Goal: Task Accomplishment & Management: Manage account settings

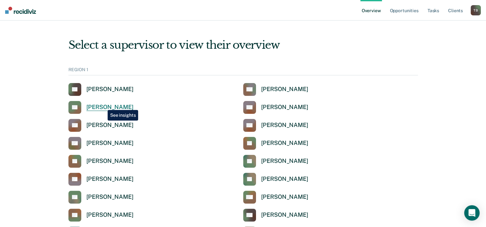
click at [103, 105] on div "[PERSON_NAME]" at bounding box center [109, 107] width 47 height 7
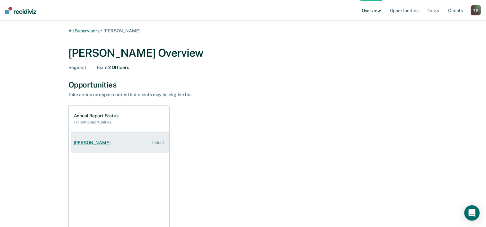
click at [99, 143] on div "[PERSON_NAME]" at bounding box center [93, 142] width 39 height 5
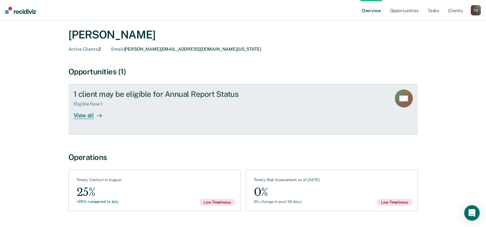
scroll to position [36, 0]
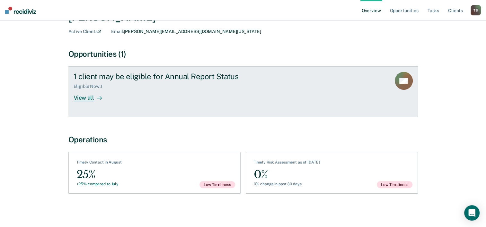
click at [87, 98] on div "View all" at bounding box center [91, 95] width 36 height 13
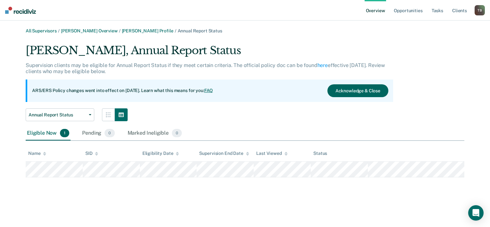
click at [353, 92] on button "Acknowledge & Close" at bounding box center [358, 90] width 61 height 13
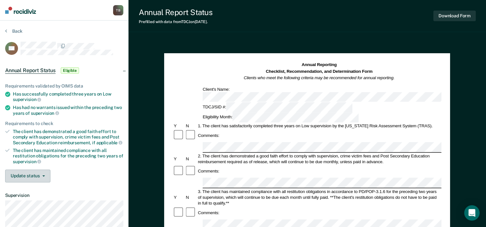
click at [43, 176] on button "Update status" at bounding box center [27, 176] width 45 height 13
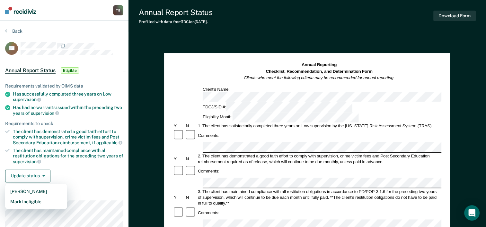
click at [60, 172] on div "Update status [PERSON_NAME] Mark Ineligible" at bounding box center [64, 176] width 118 height 13
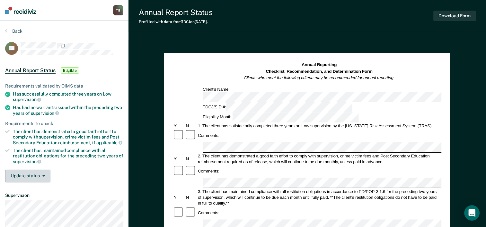
click at [45, 176] on button "Update status" at bounding box center [27, 176] width 45 height 13
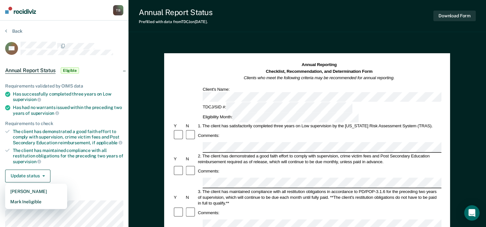
click at [78, 176] on div "Update status [PERSON_NAME] Mark Ineligible" at bounding box center [64, 176] width 118 height 13
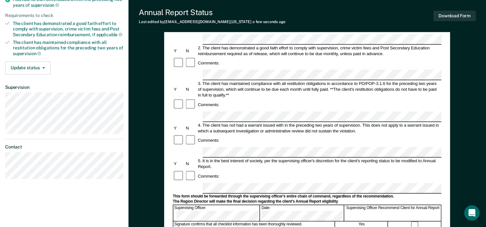
scroll to position [96, 0]
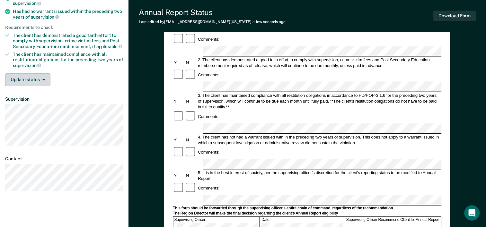
click at [42, 79] on button "Update status" at bounding box center [27, 79] width 45 height 13
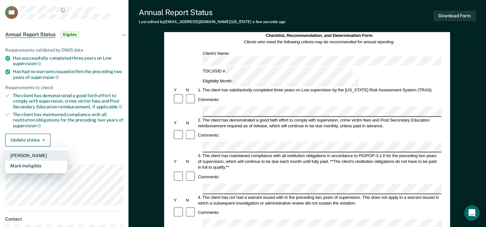
scroll to position [32, 0]
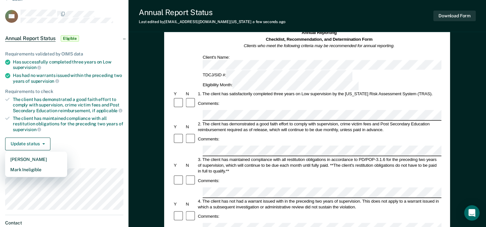
click at [125, 38] on div "Annual Report Status Eligible" at bounding box center [64, 38] width 128 height 21
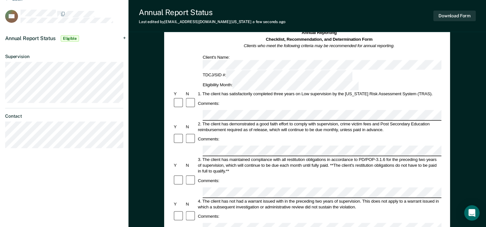
click at [125, 38] on div "Annual Report Status Eligible" at bounding box center [64, 38] width 128 height 21
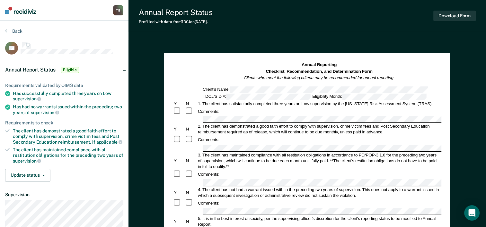
scroll to position [32, 0]
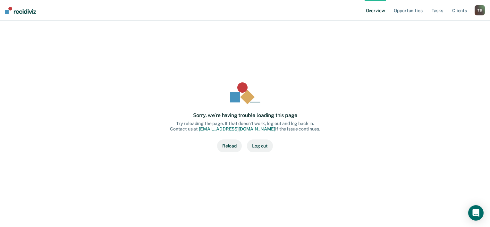
click at [228, 147] on button "Reload" at bounding box center [229, 146] width 25 height 13
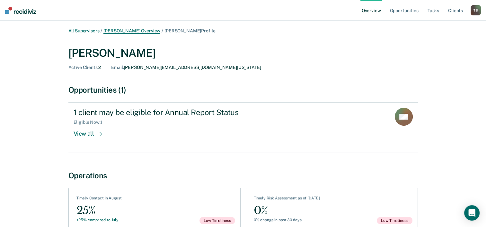
click at [129, 32] on link "[PERSON_NAME] Overview" at bounding box center [131, 30] width 57 height 5
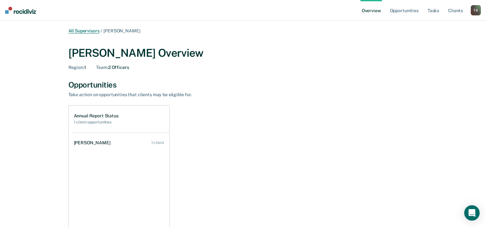
click at [86, 29] on link "All Supervisors" at bounding box center [83, 30] width 31 height 5
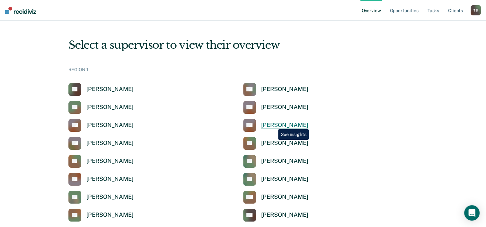
click at [273, 125] on div "[PERSON_NAME]" at bounding box center [284, 125] width 47 height 7
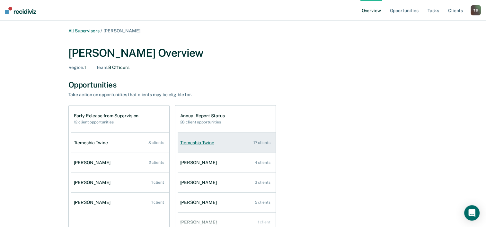
click at [190, 145] on div "Tiemeshia Twine" at bounding box center [198, 142] width 37 height 5
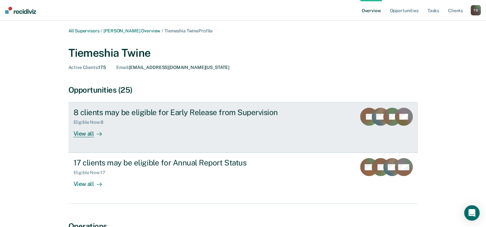
click at [89, 135] on div "View all" at bounding box center [91, 131] width 36 height 13
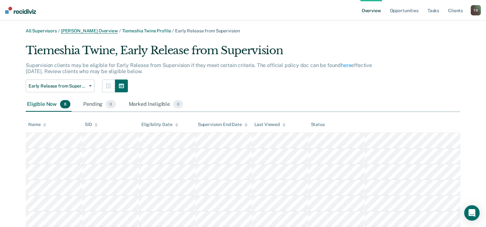
click at [89, 32] on link "Kristina Bryan Overview" at bounding box center [89, 30] width 57 height 5
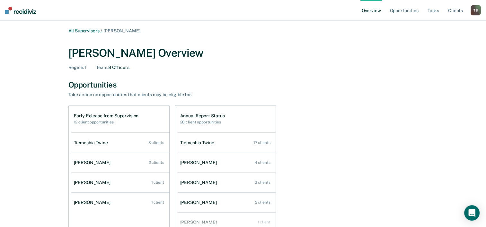
scroll to position [32, 0]
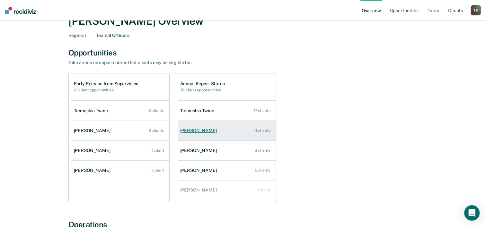
click at [200, 131] on div "Michelle Thomas" at bounding box center [199, 130] width 39 height 5
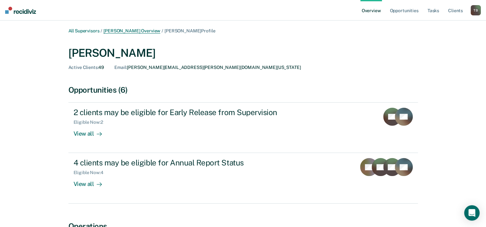
click at [127, 31] on link "Kristina Bryan Overview" at bounding box center [131, 30] width 57 height 5
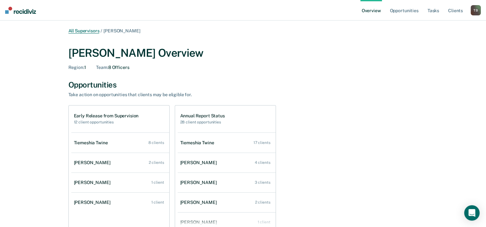
click at [85, 30] on link "All Supervisors" at bounding box center [83, 30] width 31 height 5
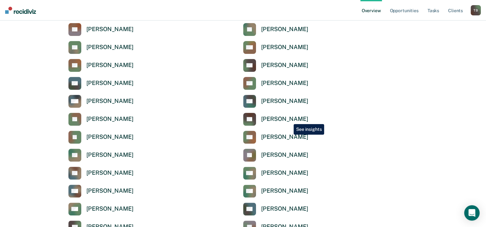
scroll to position [160, 0]
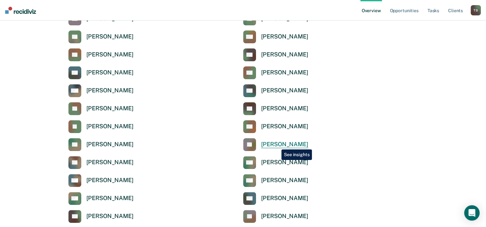
click at [276, 145] on div "[PERSON_NAME]" at bounding box center [284, 144] width 47 height 7
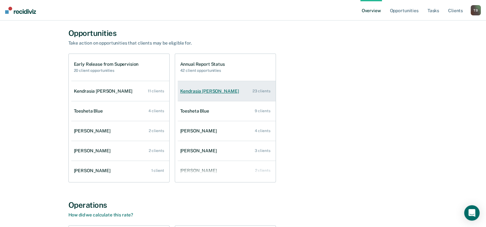
click at [205, 91] on div "Kendrasia Durousseau" at bounding box center [210, 91] width 61 height 5
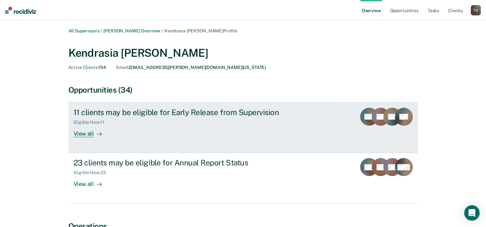
click at [87, 135] on div "View all" at bounding box center [91, 131] width 36 height 13
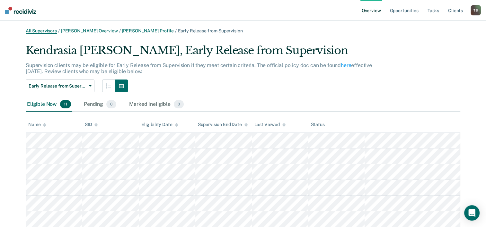
click at [41, 31] on link "All Supervisors" at bounding box center [41, 30] width 31 height 5
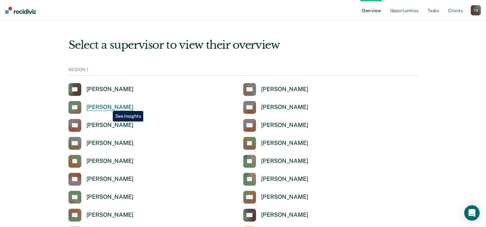
click at [108, 106] on div "[PERSON_NAME]" at bounding box center [109, 107] width 47 height 7
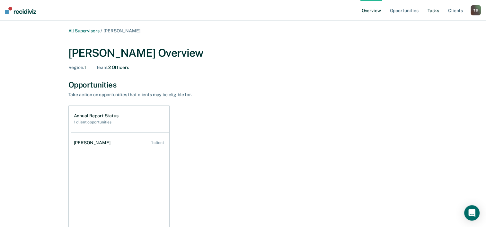
click at [436, 12] on link "Tasks" at bounding box center [433, 10] width 14 height 21
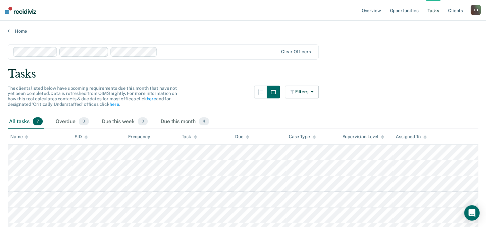
scroll to position [32, 0]
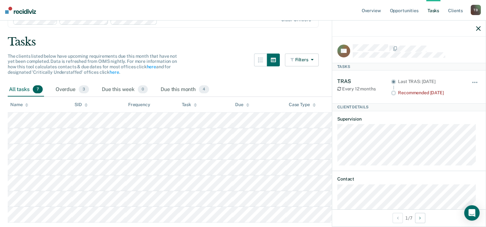
click at [239, 84] on div "All tasks 7 Overdue 3 Due this week 0 Due this month 4" at bounding box center [243, 90] width 470 height 14
click at [477, 28] on icon "button" at bounding box center [478, 28] width 4 height 4
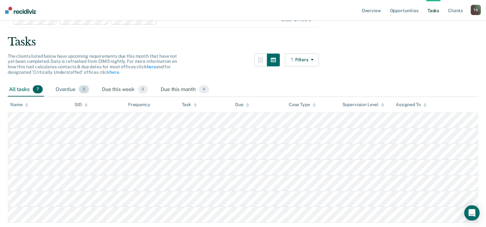
click at [78, 90] on div "Overdue 3" at bounding box center [72, 90] width 36 height 14
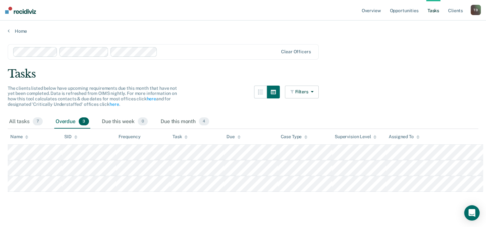
scroll to position [0, 0]
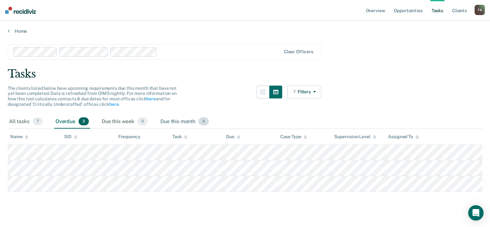
click at [180, 124] on div "Due this month 4" at bounding box center [184, 122] width 51 height 14
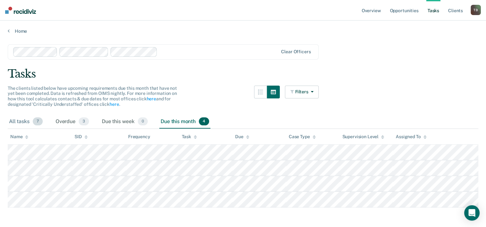
click at [24, 121] on div "All tasks 7" at bounding box center [26, 122] width 36 height 14
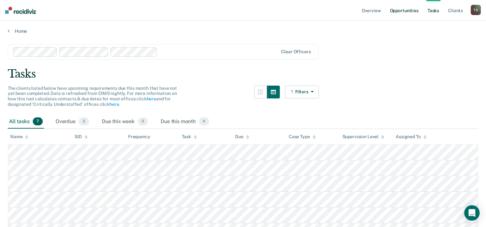
click at [405, 13] on link "Opportunities" at bounding box center [403, 10] width 31 height 21
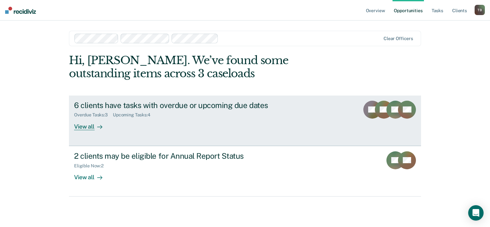
click at [88, 128] on div "View all" at bounding box center [92, 124] width 36 height 13
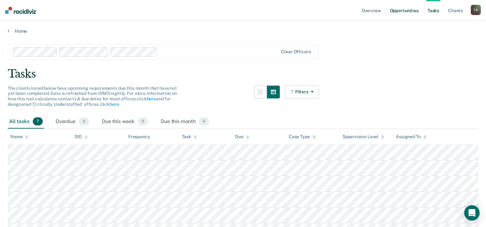
click at [399, 12] on link "Opportunities" at bounding box center [403, 10] width 31 height 21
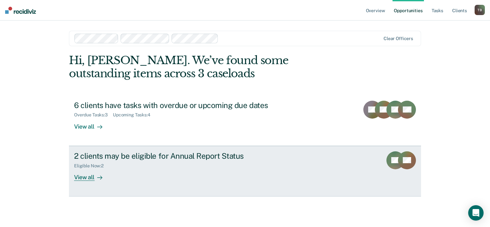
click at [80, 179] on div "View all" at bounding box center [92, 174] width 36 height 13
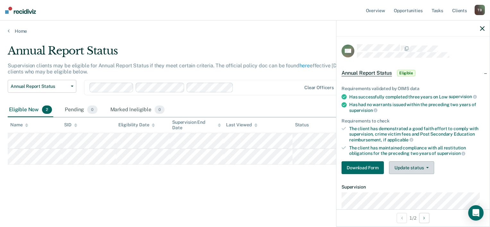
click at [431, 168] on button "Update status" at bounding box center [411, 167] width 45 height 13
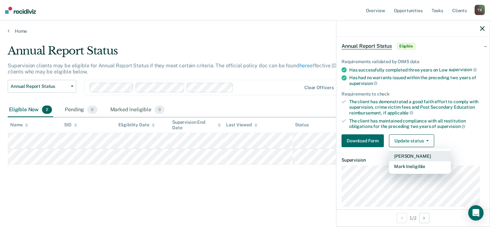
scroll to position [80, 0]
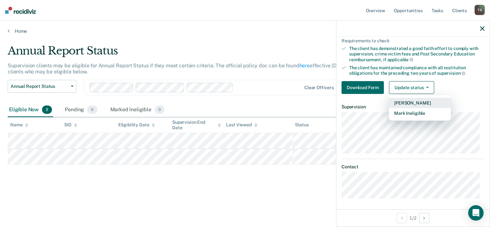
click at [411, 101] on button "[PERSON_NAME]" at bounding box center [420, 103] width 62 height 10
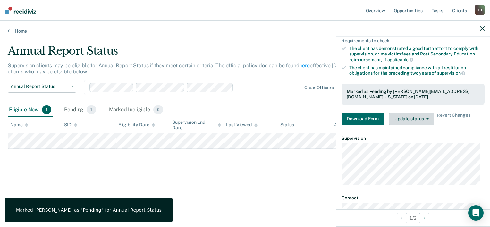
click at [415, 113] on button "Update status" at bounding box center [411, 119] width 45 height 13
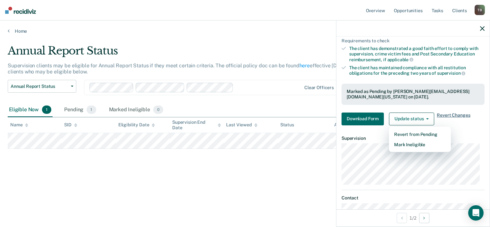
click at [452, 115] on span "Revert Changes" at bounding box center [453, 119] width 33 height 13
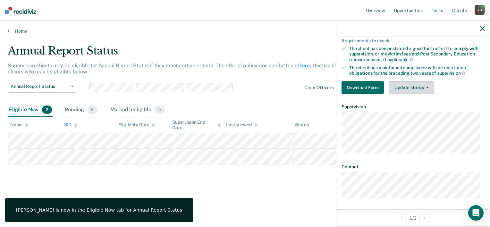
click at [419, 89] on button "Update status" at bounding box center [411, 87] width 45 height 13
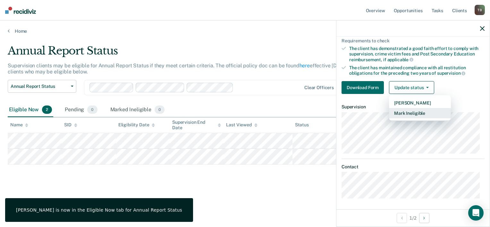
click at [411, 113] on button "Mark Ineligible" at bounding box center [420, 113] width 62 height 10
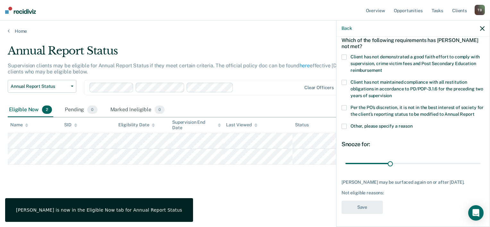
scroll to position [0, 0]
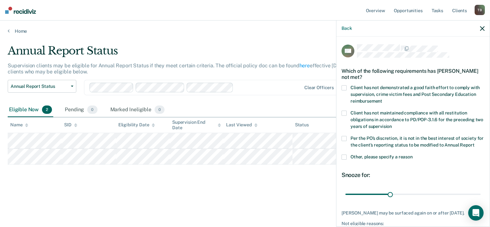
click at [344, 160] on span at bounding box center [344, 157] width 5 height 5
click at [413, 155] on input "Other, please specify a reason" at bounding box center [413, 155] width 0 height 0
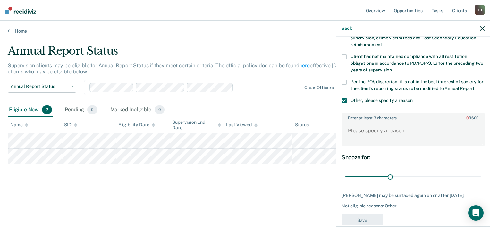
scroll to position [64, 0]
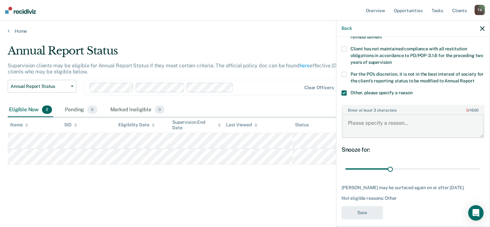
click at [374, 130] on textarea "Enter at least 3 characters 0 / 1600" at bounding box center [413, 126] width 142 height 24
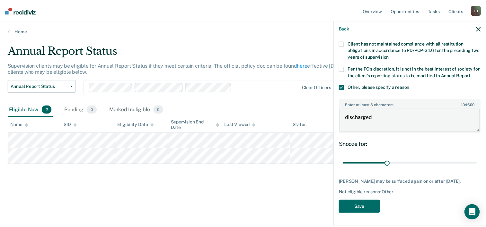
scroll to position [80, 0]
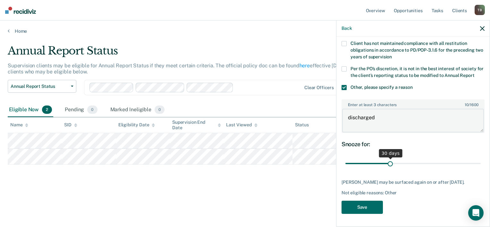
type textarea "discharged"
drag, startPoint x: 389, startPoint y: 159, endPoint x: 475, endPoint y: 159, distance: 86.3
type input "90"
click at [475, 159] on input "range" at bounding box center [413, 163] width 135 height 11
click at [366, 206] on button "Save" at bounding box center [362, 207] width 41 height 13
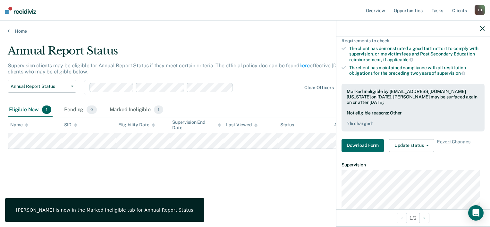
click at [485, 29] on div at bounding box center [413, 29] width 153 height 16
click at [482, 29] on icon "button" at bounding box center [482, 28] width 4 height 4
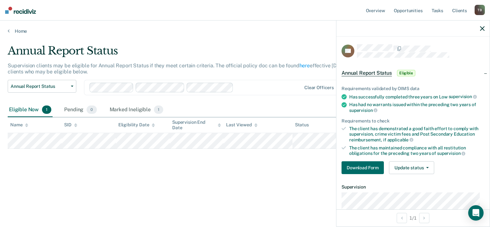
click at [482, 29] on icon "button" at bounding box center [482, 28] width 4 height 4
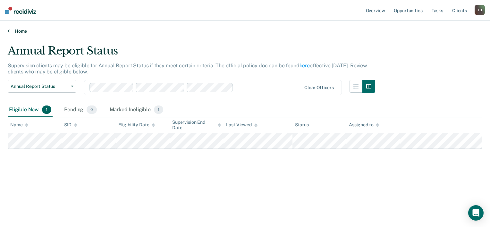
click at [21, 30] on link "Home" at bounding box center [245, 31] width 475 height 6
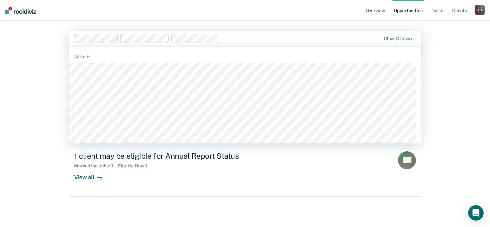
click at [280, 21] on main "1230 results available. Use Up and Down to choose options, press Enter to selec…" at bounding box center [245, 116] width 368 height 191
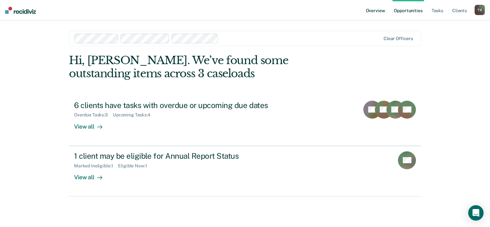
click at [381, 12] on link "Overview" at bounding box center [376, 10] width 22 height 21
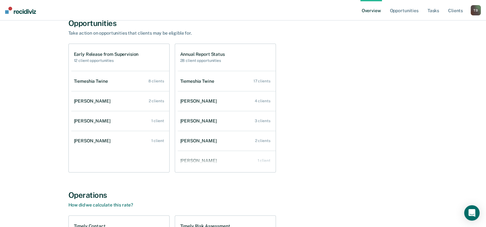
scroll to position [64, 0]
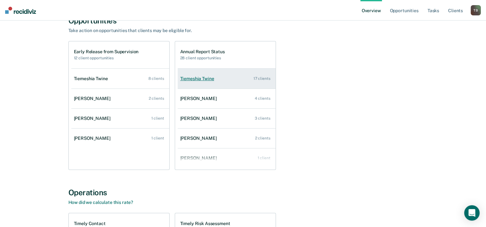
click at [197, 80] on div "Tiemeshia Twine" at bounding box center [198, 78] width 37 height 5
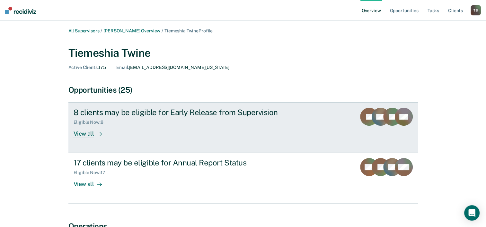
click at [82, 135] on div "View all" at bounding box center [91, 131] width 36 height 13
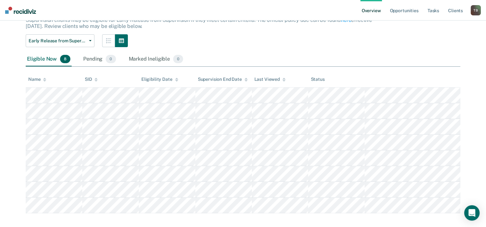
scroll to position [51, 0]
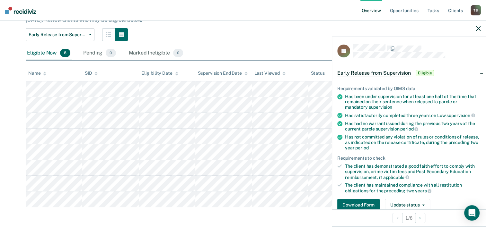
click at [422, 75] on span "Eligible" at bounding box center [424, 73] width 18 height 6
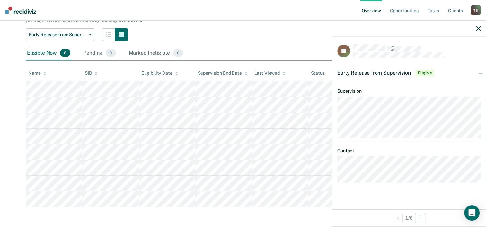
click at [481, 73] on div "Early Release from Supervision Eligible" at bounding box center [408, 73] width 153 height 21
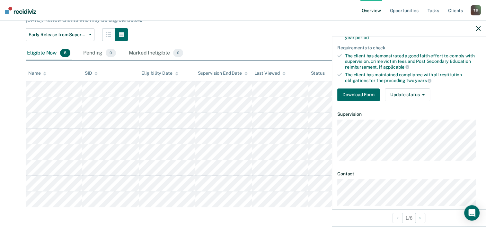
scroll to position [118, 0]
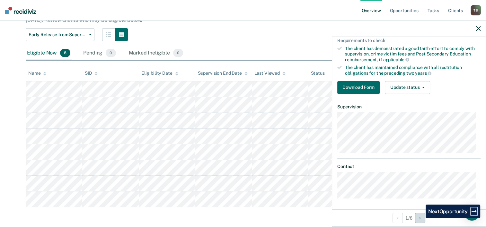
click at [420, 219] on icon "Next Opportunity" at bounding box center [420, 218] width 2 height 4
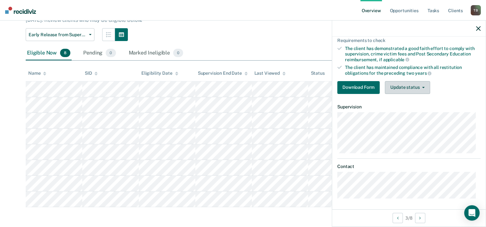
click at [419, 87] on button "Update status" at bounding box center [406, 87] width 45 height 13
click at [477, 30] on icon "button" at bounding box center [478, 28] width 4 height 4
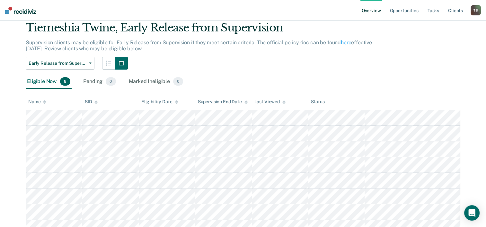
scroll to position [0, 0]
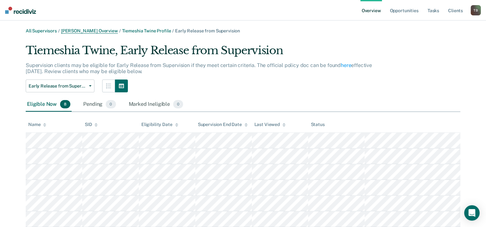
click at [80, 31] on link "Kristina Bryan Overview" at bounding box center [89, 30] width 57 height 5
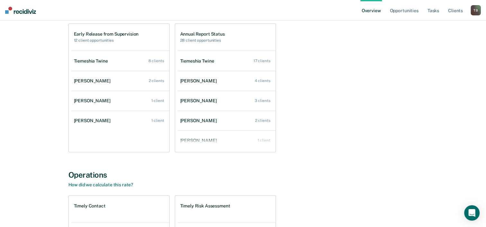
scroll to position [96, 0]
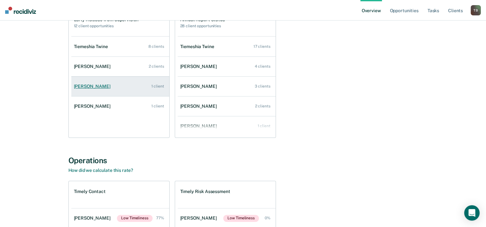
click at [98, 87] on div "Angelica Sifuentes" at bounding box center [93, 86] width 39 height 5
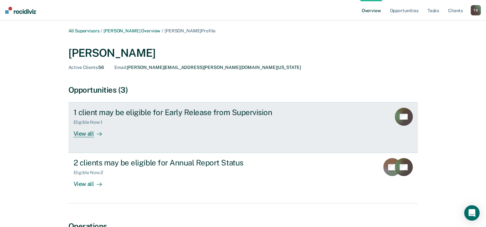
click at [85, 133] on div "View all" at bounding box center [91, 131] width 36 height 13
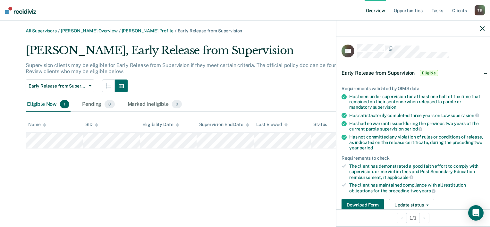
click at [482, 29] on icon "button" at bounding box center [482, 28] width 4 height 4
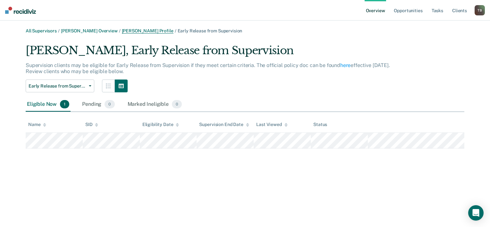
click at [141, 31] on link "Angelica Sifuentes Profile" at bounding box center [148, 30] width 52 height 5
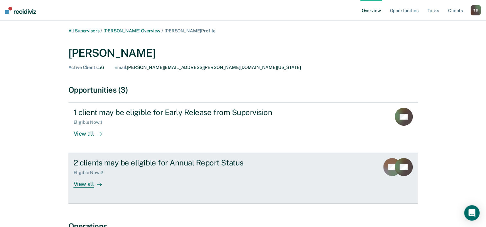
click at [84, 184] on div "View all" at bounding box center [91, 182] width 36 height 13
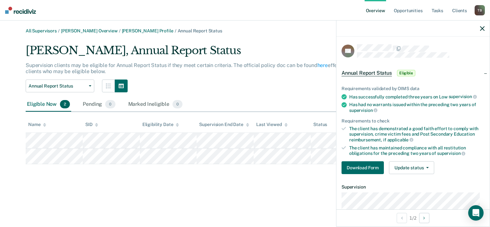
click at [482, 26] on icon "button" at bounding box center [482, 28] width 4 height 4
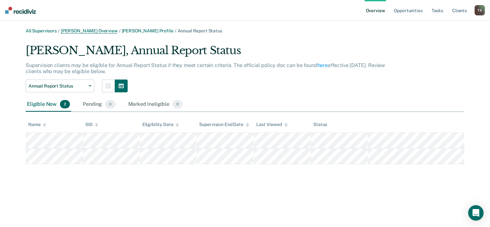
click at [92, 31] on link "Kristina Bryan Overview" at bounding box center [89, 30] width 57 height 5
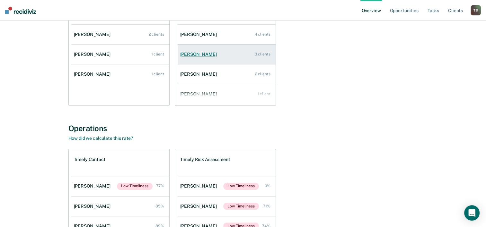
click at [200, 57] on link "Stephanie Bean 3 clients" at bounding box center [226, 54] width 98 height 18
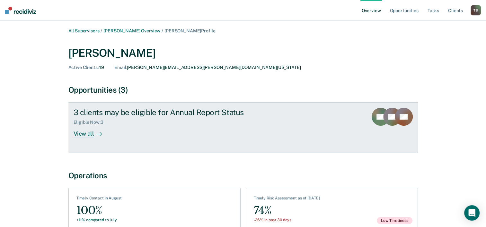
click at [86, 135] on div "View all" at bounding box center [91, 131] width 36 height 13
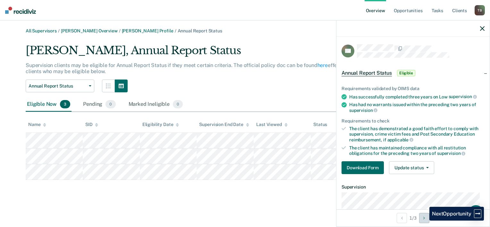
click at [425, 221] on button "Next Opportunity" at bounding box center [424, 218] width 10 height 10
click at [483, 29] on icon "button" at bounding box center [482, 28] width 4 height 4
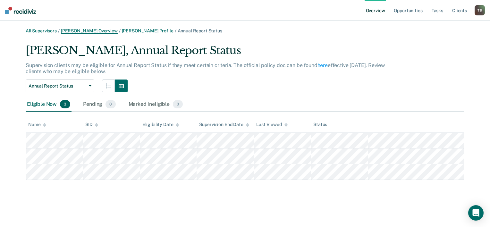
click at [82, 31] on link "Kristina Bryan Overview" at bounding box center [89, 30] width 57 height 5
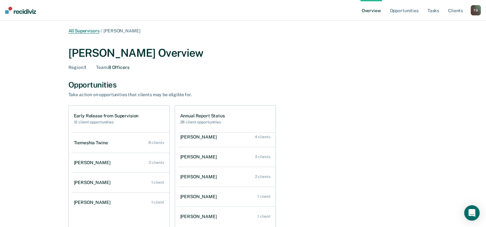
click at [87, 30] on link "All Supervisors" at bounding box center [83, 30] width 31 height 5
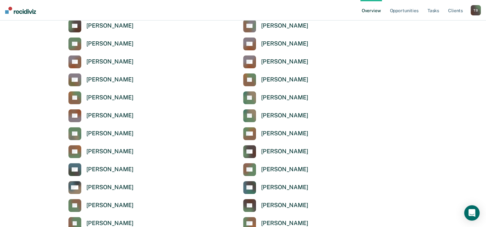
scroll to position [64, 0]
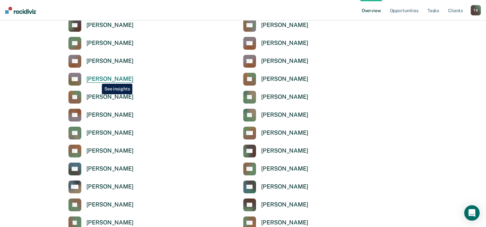
click at [97, 79] on div "[PERSON_NAME]" at bounding box center [109, 78] width 47 height 7
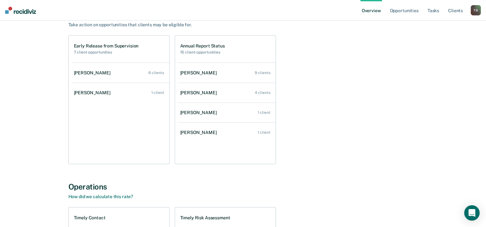
scroll to position [96, 0]
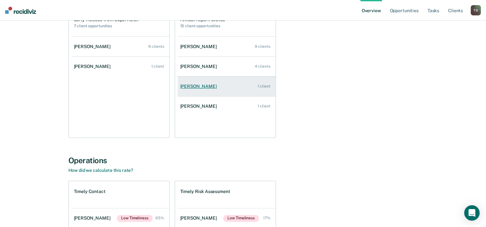
click at [196, 86] on div "Doria Gloston" at bounding box center [199, 86] width 39 height 5
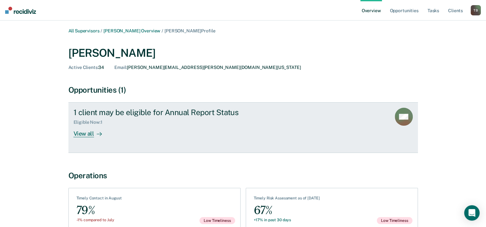
click at [86, 135] on div "View all" at bounding box center [91, 131] width 36 height 13
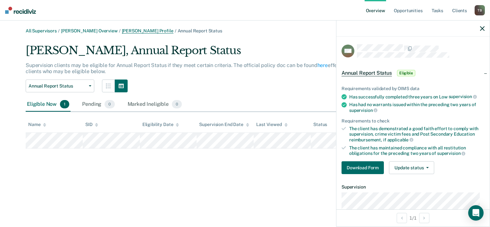
click at [135, 30] on link "Doria Gloston Profile" at bounding box center [148, 30] width 52 height 5
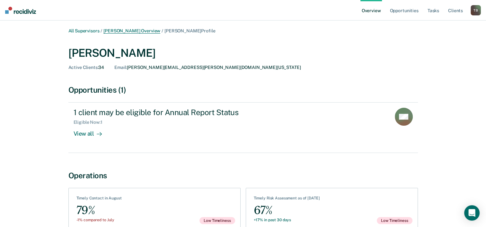
click at [118, 31] on link "Sabrina Callesto Overview" at bounding box center [131, 30] width 57 height 5
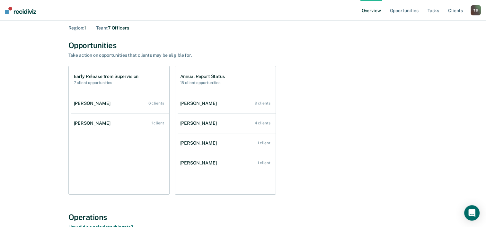
scroll to position [64, 0]
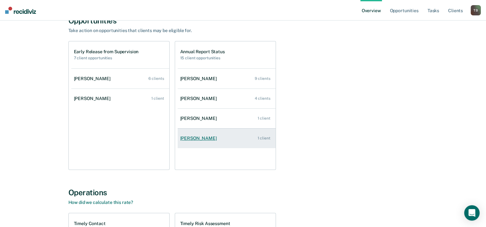
click at [208, 139] on div "Heather Carpenter" at bounding box center [199, 138] width 39 height 5
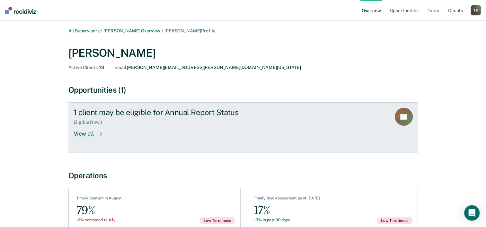
click at [77, 135] on div "View all" at bounding box center [91, 131] width 36 height 13
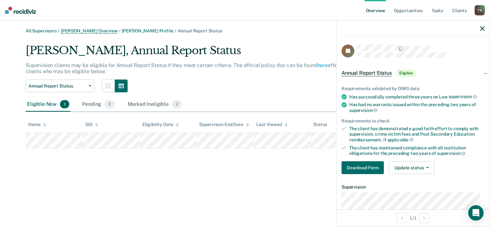
click at [76, 30] on link "Sabrina Callesto Overview" at bounding box center [89, 30] width 57 height 5
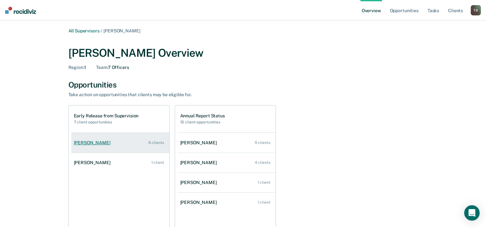
click at [85, 142] on div "Annabelle Boling" at bounding box center [93, 142] width 39 height 5
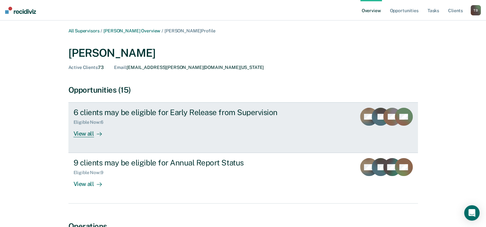
click at [87, 135] on div "View all" at bounding box center [91, 131] width 36 height 13
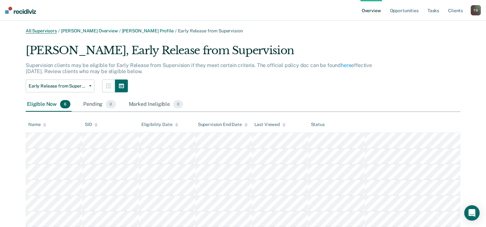
click at [49, 30] on link "All Supervisors" at bounding box center [41, 30] width 31 height 5
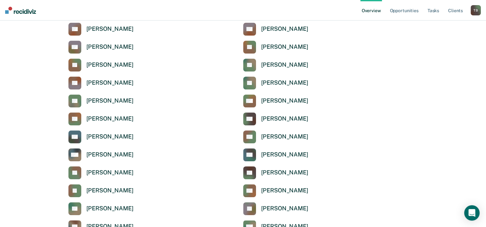
scroll to position [128, 0]
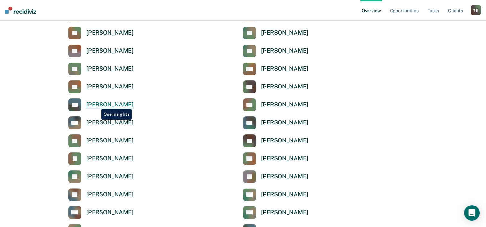
click at [96, 104] on div "[PERSON_NAME]" at bounding box center [109, 104] width 47 height 7
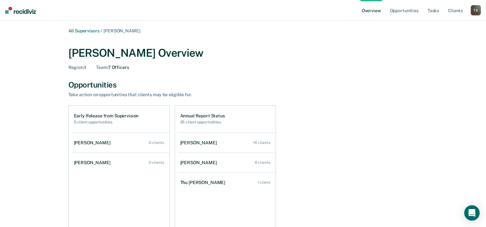
scroll to position [32, 0]
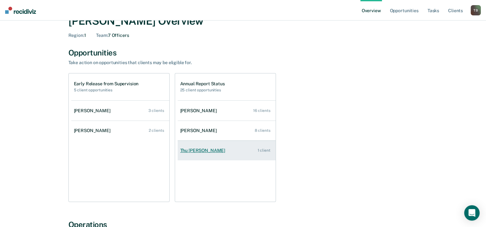
click at [187, 149] on div "Thu Pham" at bounding box center [204, 150] width 48 height 5
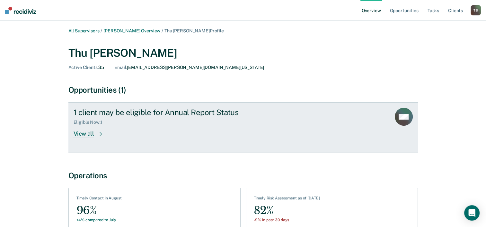
click at [84, 135] on div "View all" at bounding box center [91, 131] width 36 height 13
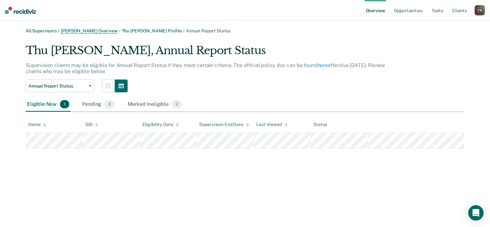
click at [89, 31] on link "Samuel Gray Overview" at bounding box center [89, 30] width 57 height 5
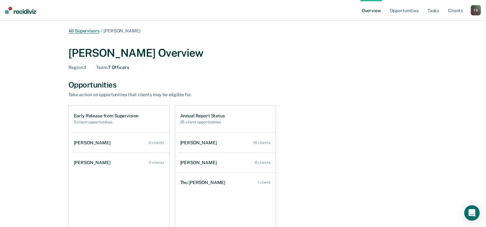
click at [82, 29] on link "All Supervisors" at bounding box center [83, 30] width 31 height 5
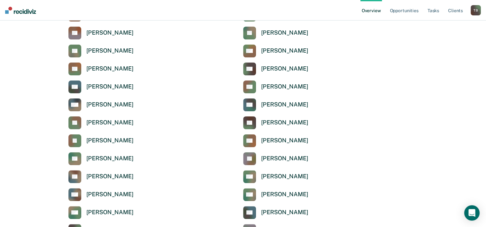
scroll to position [160, 0]
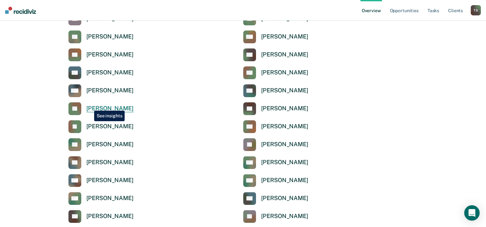
click at [89, 106] on div "[PERSON_NAME]" at bounding box center [109, 108] width 47 height 7
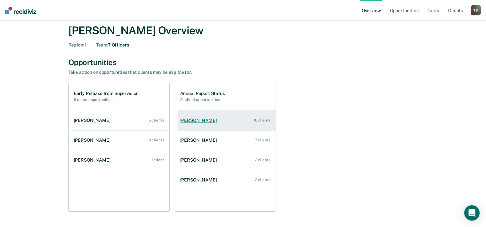
scroll to position [32, 0]
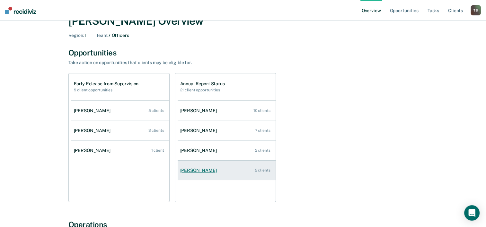
click at [192, 171] on div "Kontessa Braggs" at bounding box center [199, 170] width 39 height 5
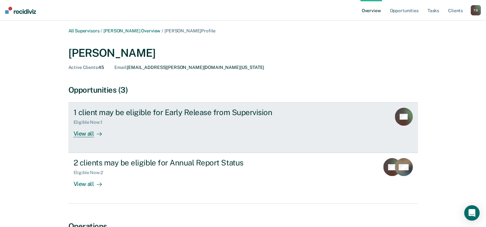
click at [81, 135] on div "View all" at bounding box center [91, 131] width 36 height 13
